Goal: Task Accomplishment & Management: Use online tool/utility

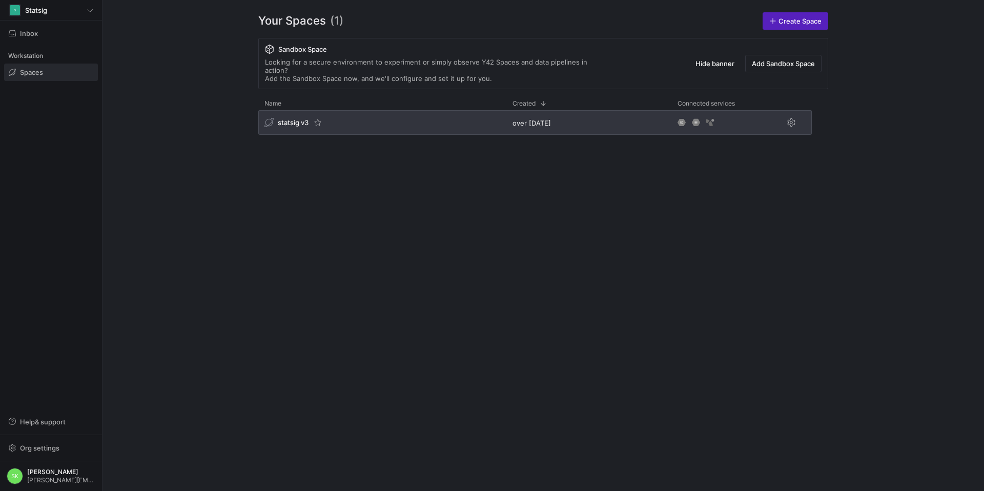
click at [309, 127] on span "statsig v3" at bounding box center [293, 122] width 31 height 8
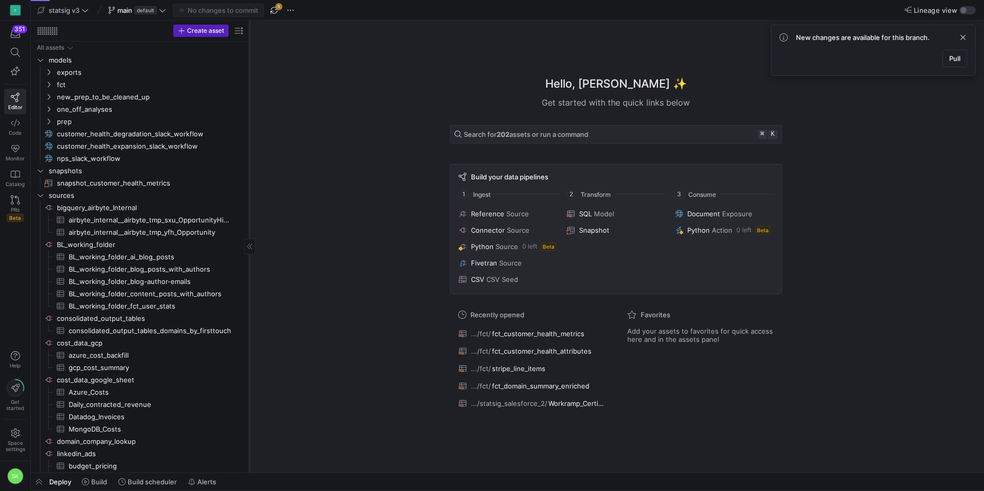
drag, startPoint x: 174, startPoint y: 118, endPoint x: 249, endPoint y: 118, distance: 75.3
click at [249, 118] on div at bounding box center [249, 247] width 1 height 452
click at [52, 88] on icon "Press SPACE to select this row." at bounding box center [48, 84] width 7 height 6
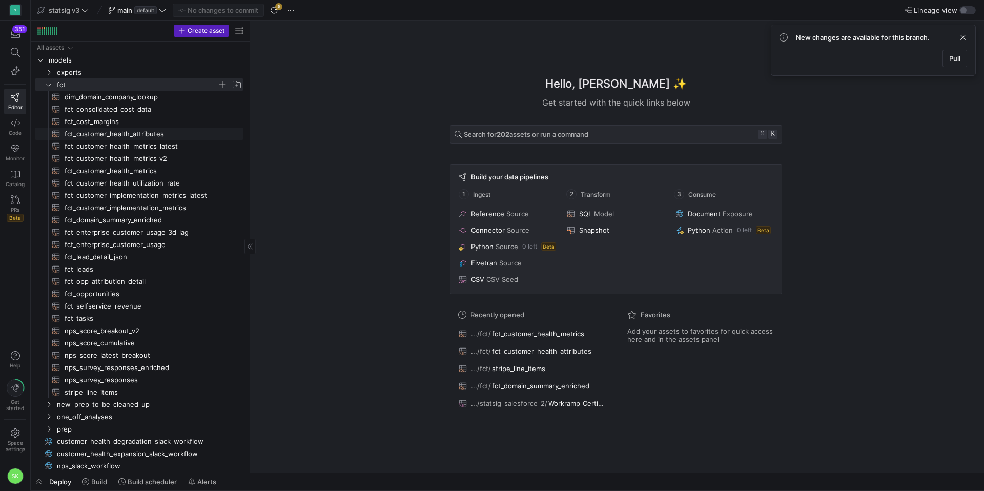
click at [131, 134] on span "fct_customer_health_attributes​​​​​​​​​​" at bounding box center [148, 134] width 167 height 12
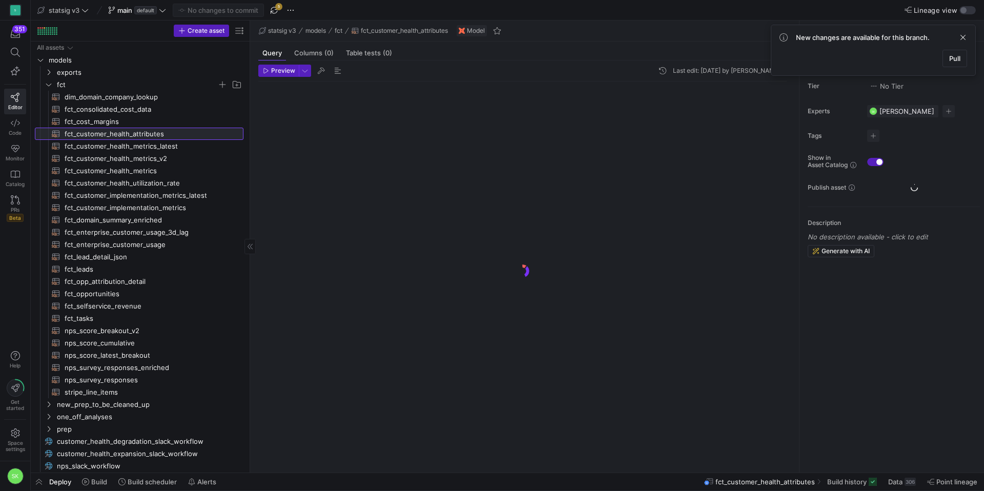
click at [127, 138] on span "fct_customer_health_attributes​​​​​​​​​​" at bounding box center [148, 134] width 167 height 12
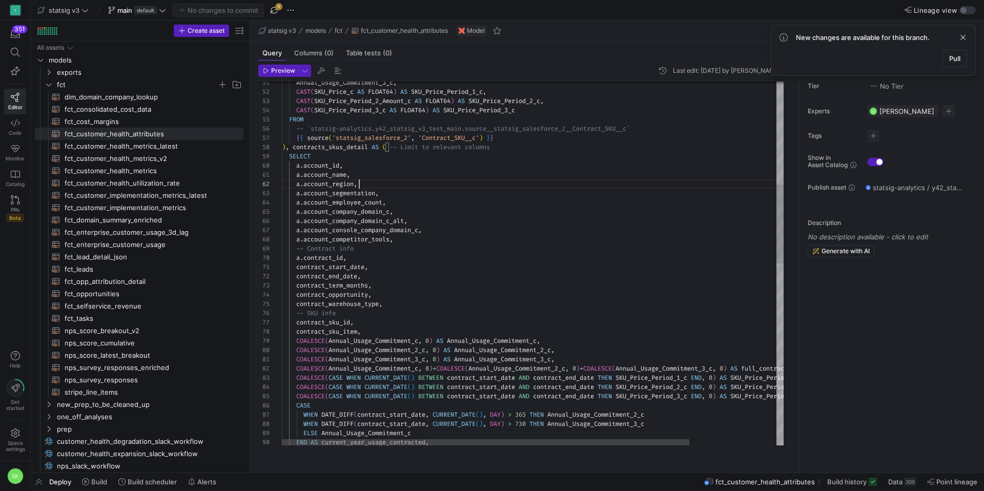
scroll to position [9, 77]
click at [493, 195] on div "Annual_Usage_Commitment_3_c , CAST ( SKU_Price_c AS FLOAT64 ) AS SKU_Price_Peri…" at bounding box center [586, 445] width 608 height 1675
type textarea "WITH accounts AS ( SELECT DISTINCT id AS account_id, Name AS account_name, Acco…"
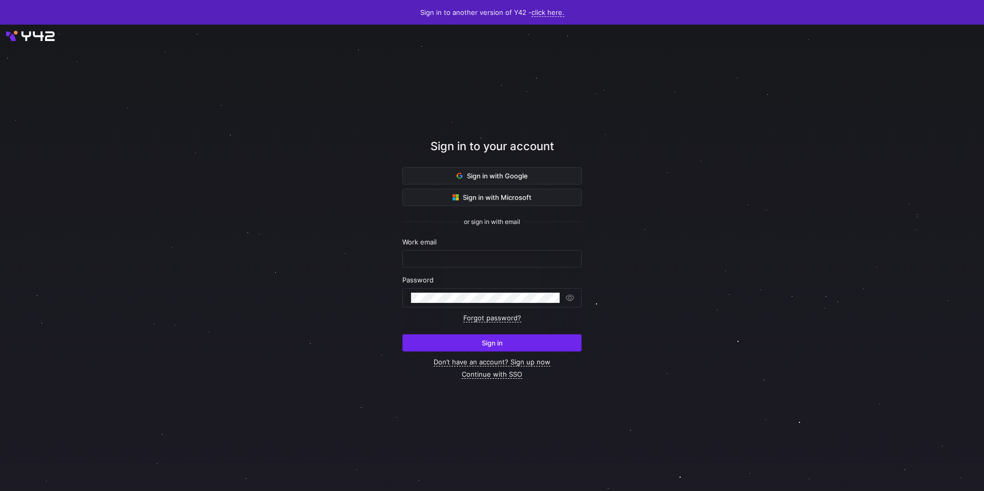
type input "[PERSON_NAME][EMAIL_ADDRESS][DOMAIN_NAME]"
click at [523, 351] on span "submit" at bounding box center [492, 343] width 178 height 16
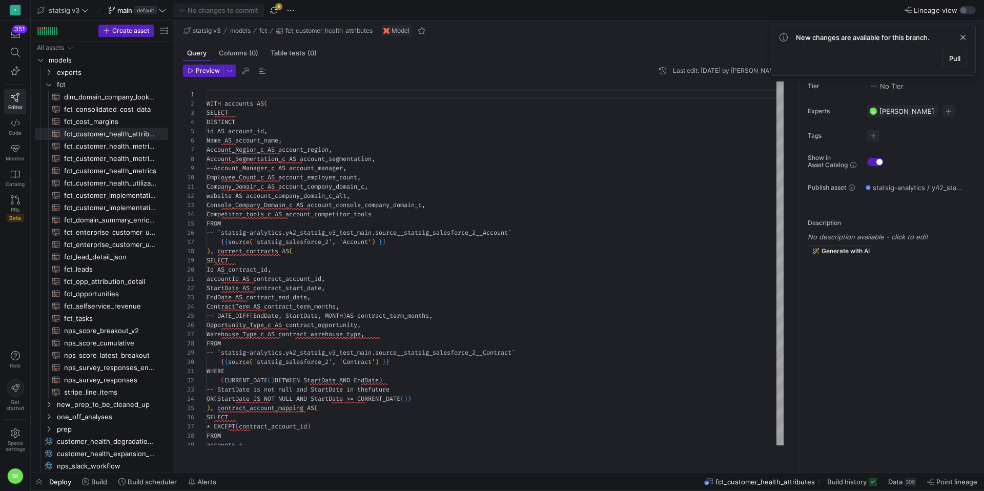
scroll to position [92, 0]
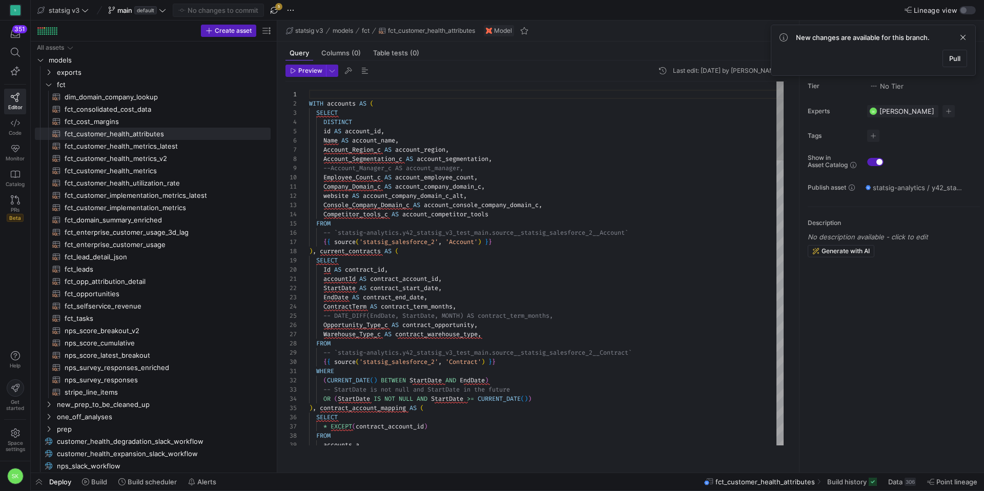
drag, startPoint x: 175, startPoint y: 120, endPoint x: 291, endPoint y: 122, distance: 115.3
click at [297, 121] on as-split "Create asset Drag here to set row groups Drag here to set column labels Group 1…" at bounding box center [507, 247] width 953 height 452
drag, startPoint x: 957, startPoint y: 43, endPoint x: 952, endPoint y: 43, distance: 5.2
click at [957, 43] on span at bounding box center [963, 37] width 12 height 12
click at [155, 236] on span "fct_enterprise_customer_usage_3d_lag​​​​​​​​​​" at bounding box center [162, 233] width 194 height 12
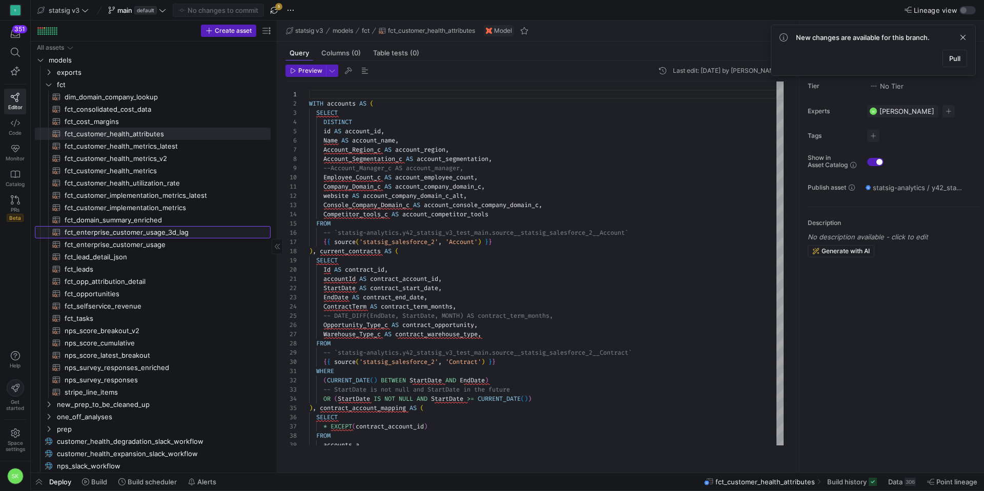
type textarea "WITH dsea AS ( SELECT domain, domain_actived_date AS domain_activation_date, IF…"
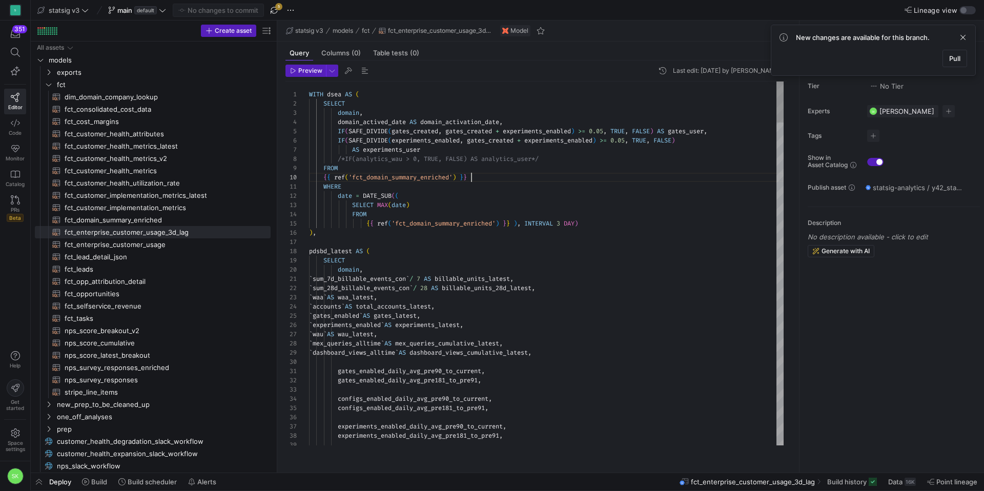
scroll to position [83, 162]
